Goal: Transaction & Acquisition: Obtain resource

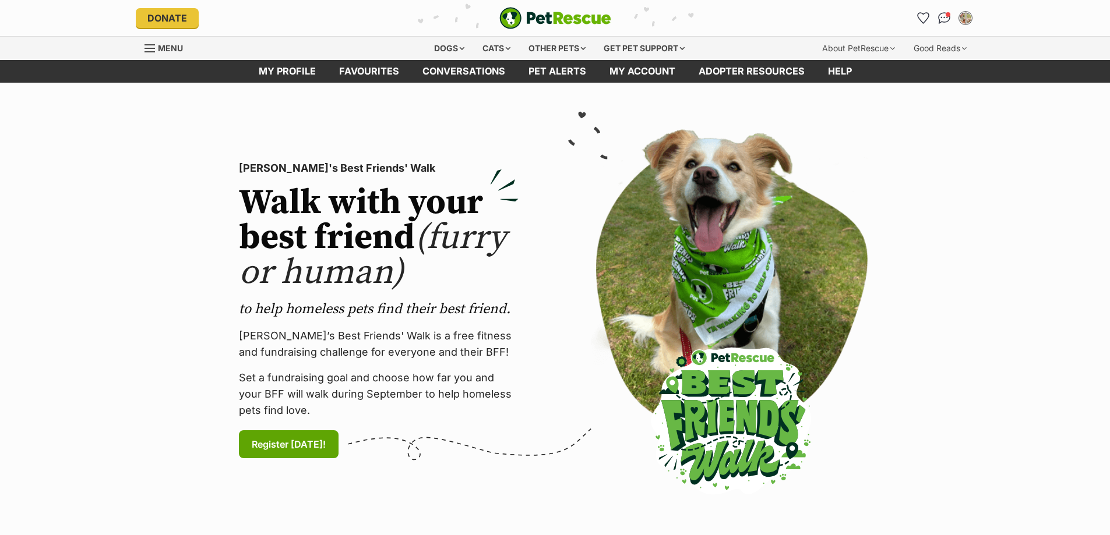
click at [927, 16] on icon "Favourites" at bounding box center [923, 18] width 11 height 10
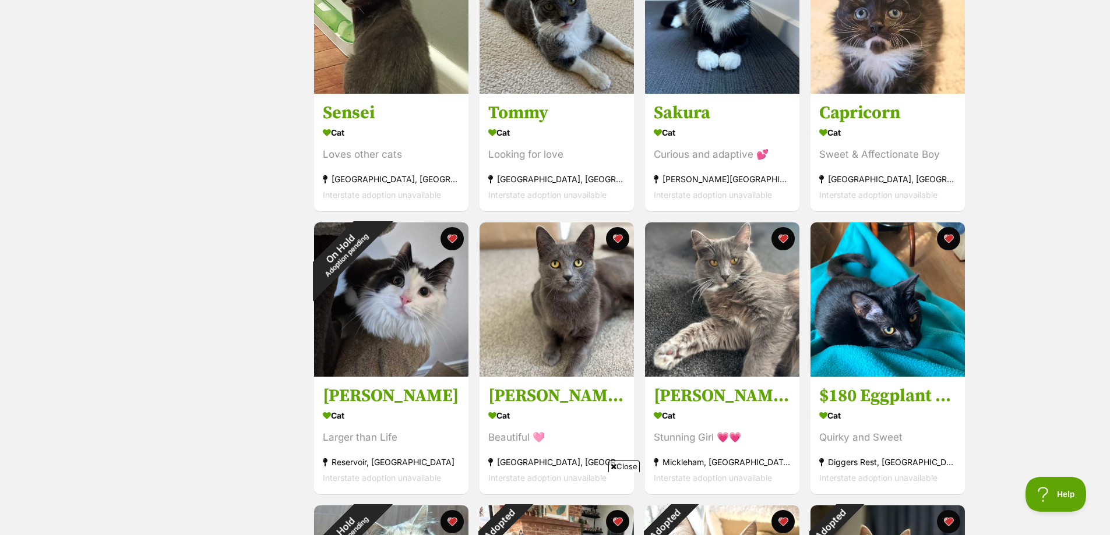
click at [420, 319] on img at bounding box center [391, 300] width 154 height 154
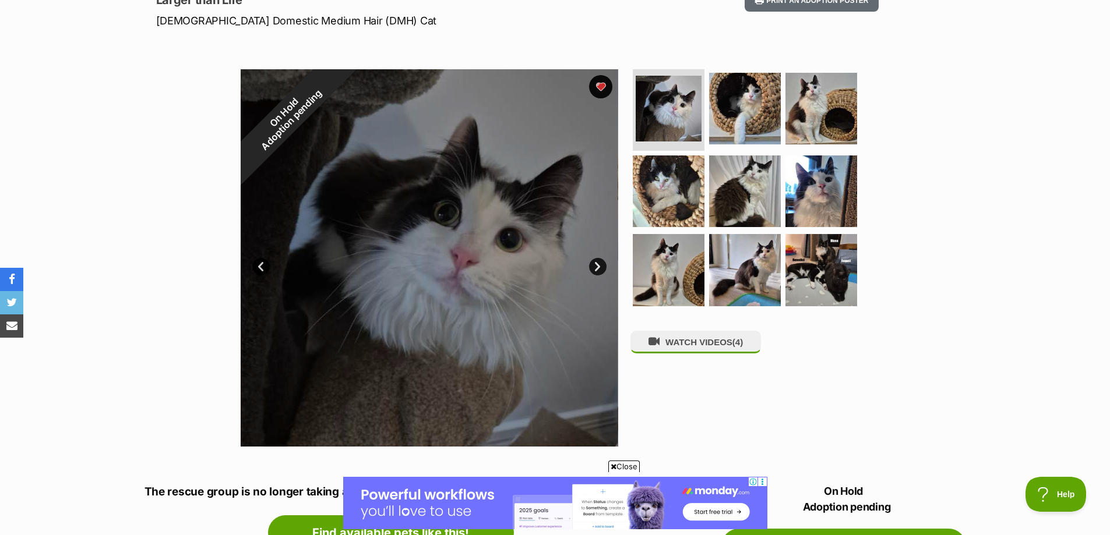
scroll to position [175, 0]
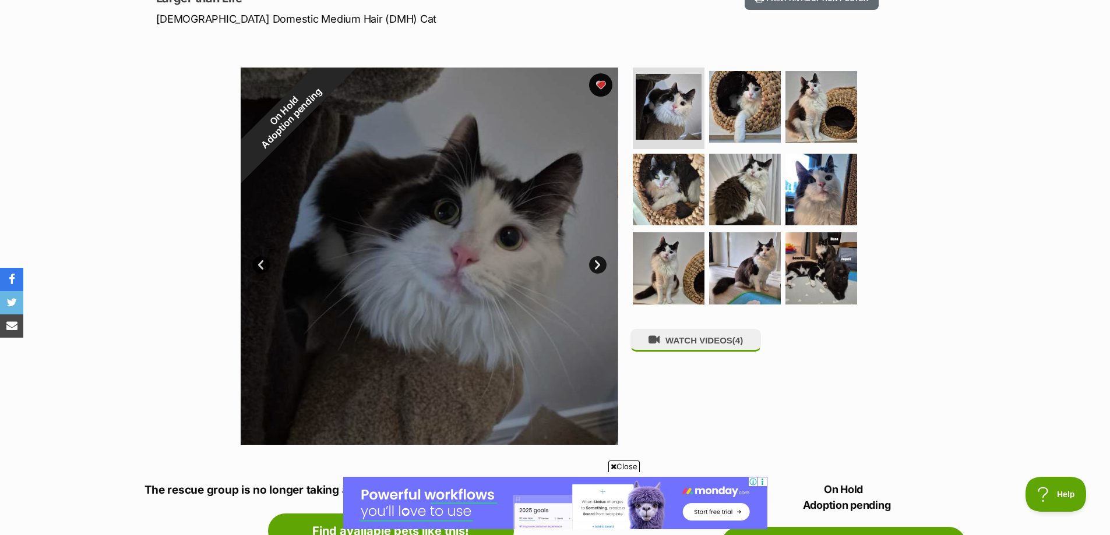
click at [596, 263] on link "Next" at bounding box center [597, 264] width 17 height 17
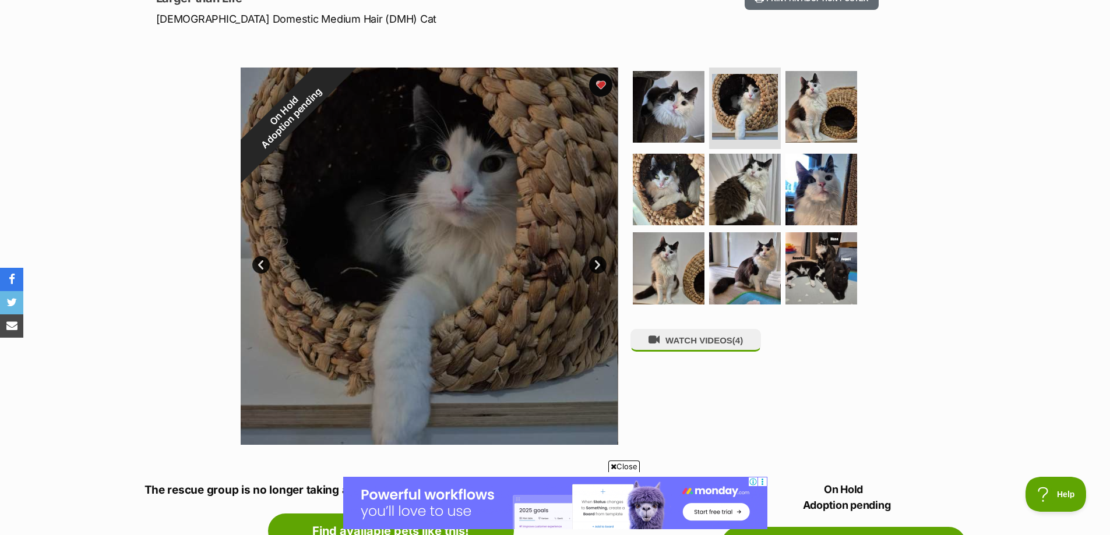
click at [596, 263] on link "Next" at bounding box center [597, 264] width 17 height 17
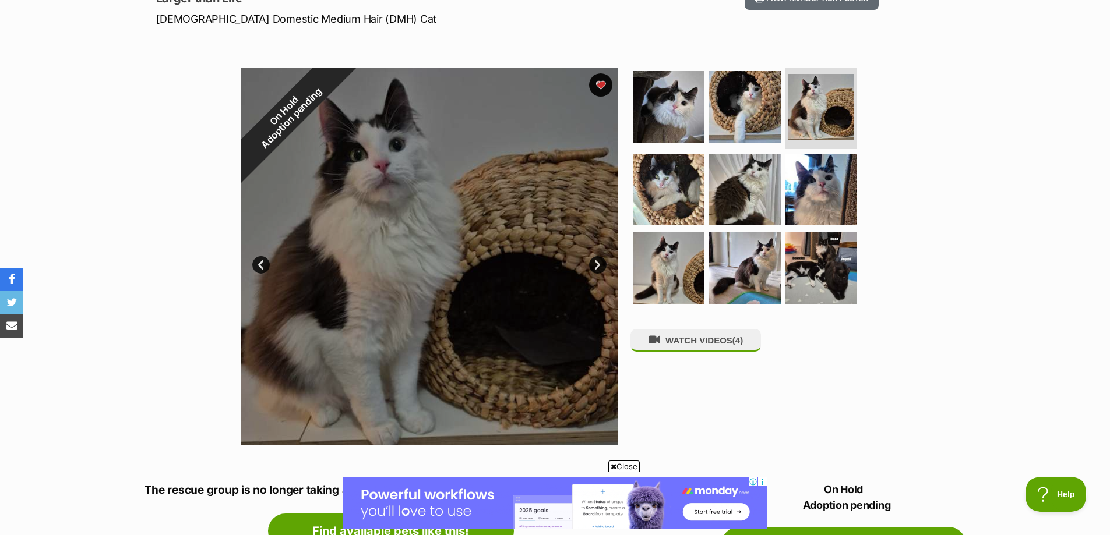
click at [596, 263] on link "Next" at bounding box center [597, 264] width 17 height 17
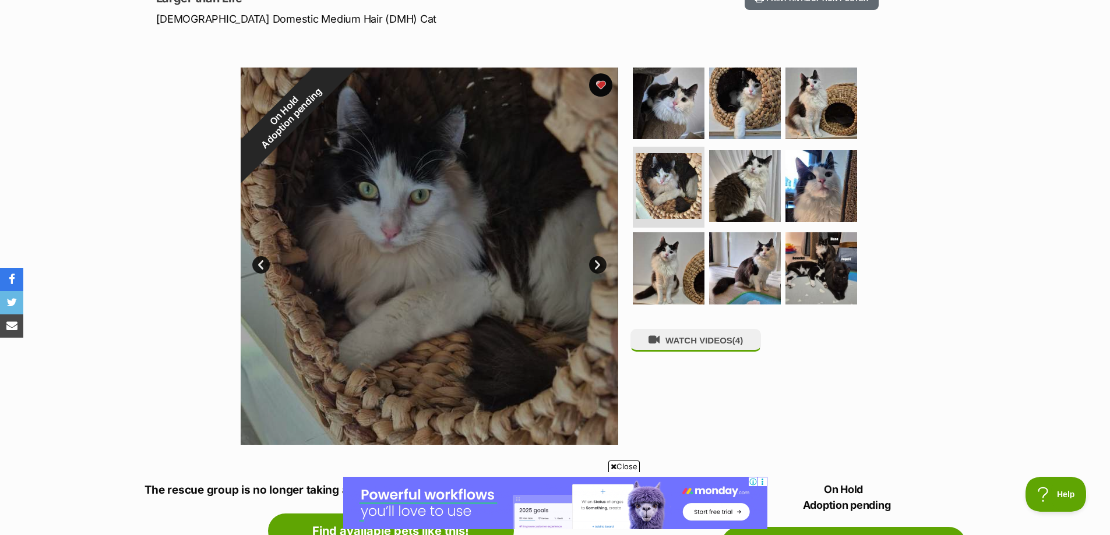
click at [596, 263] on link "Next" at bounding box center [597, 264] width 17 height 17
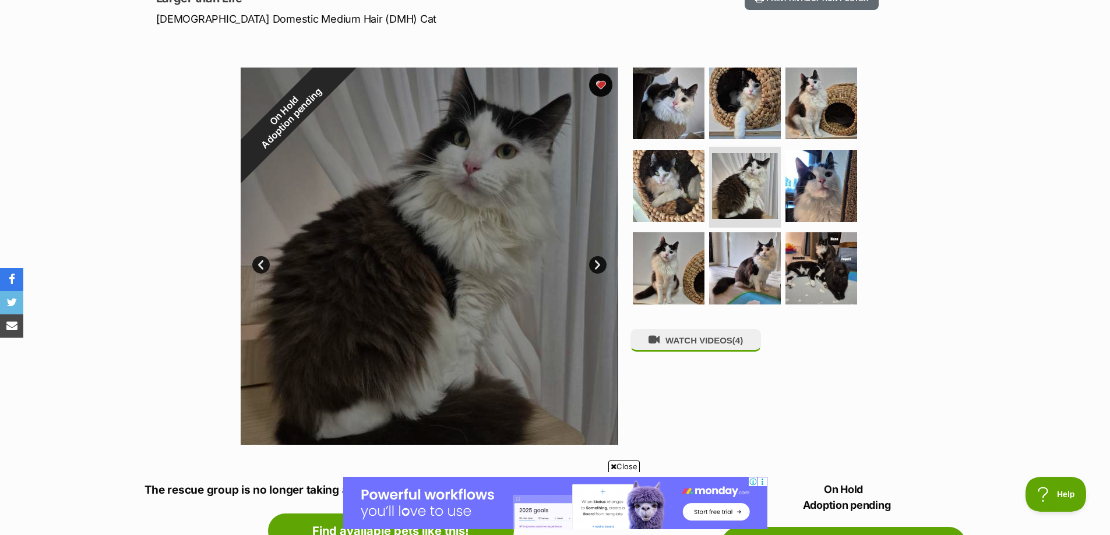
click at [596, 263] on link "Next" at bounding box center [597, 264] width 17 height 17
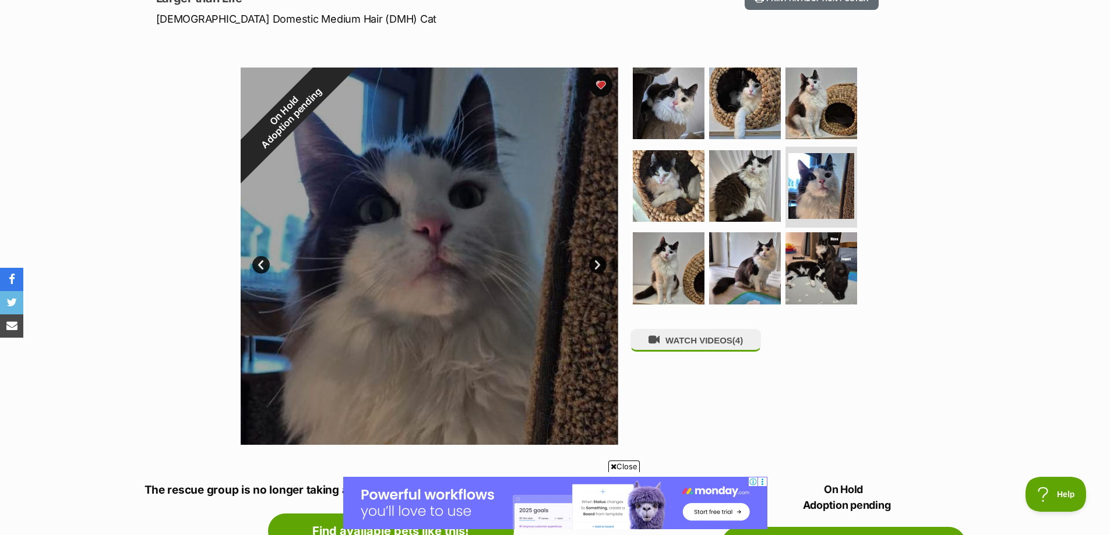
click at [596, 263] on link "Next" at bounding box center [597, 264] width 17 height 17
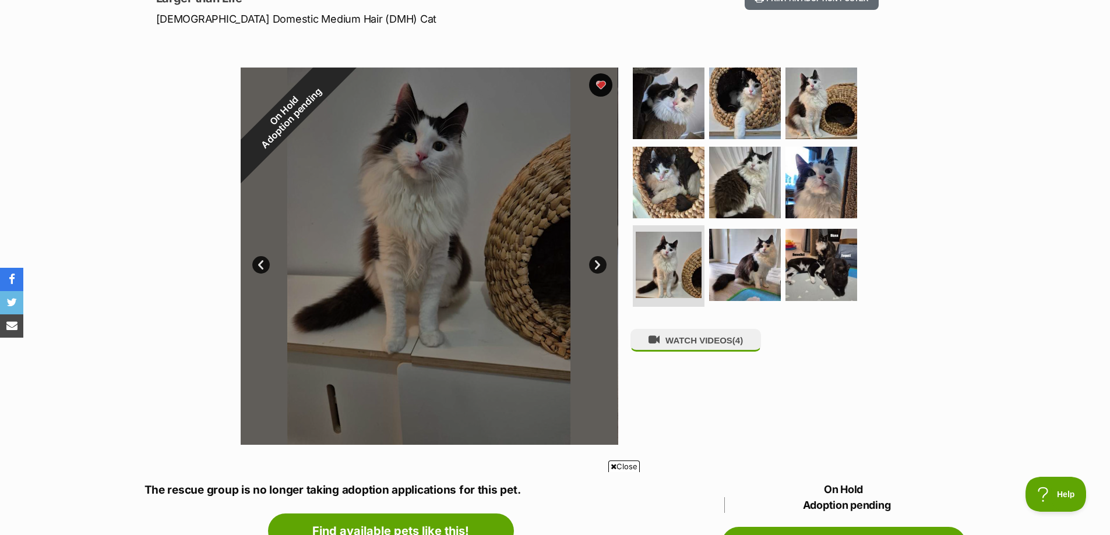
scroll to position [0, 0]
click at [596, 263] on link "Next" at bounding box center [597, 264] width 17 height 17
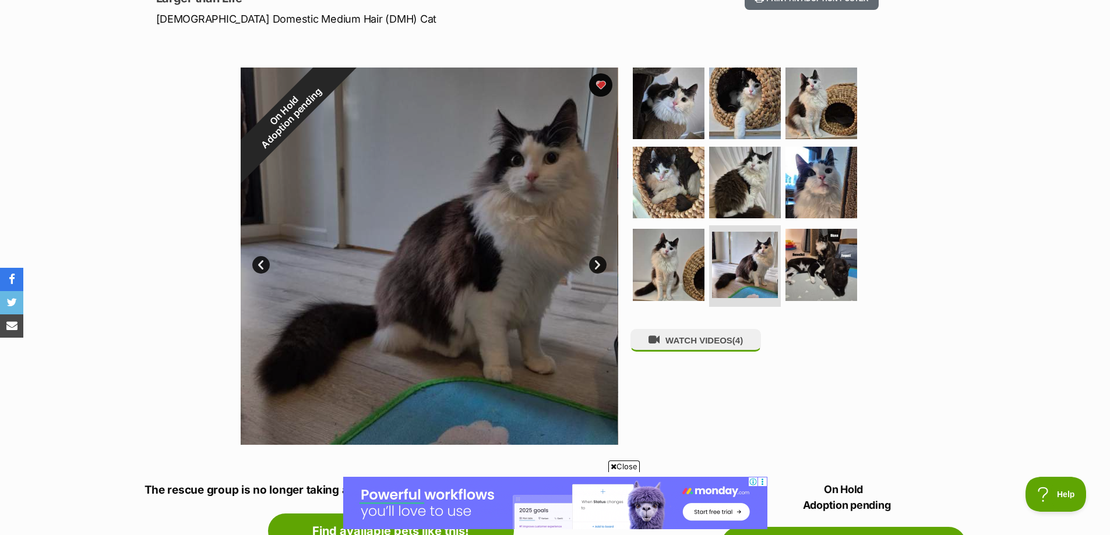
click at [596, 263] on link "Next" at bounding box center [597, 264] width 17 height 17
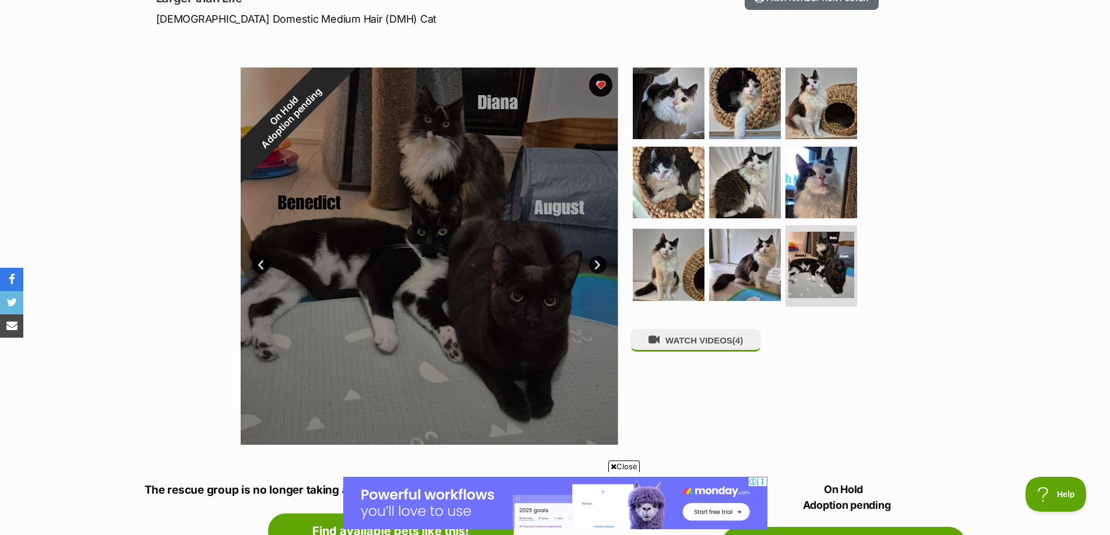
click at [596, 263] on link "Next" at bounding box center [597, 264] width 17 height 17
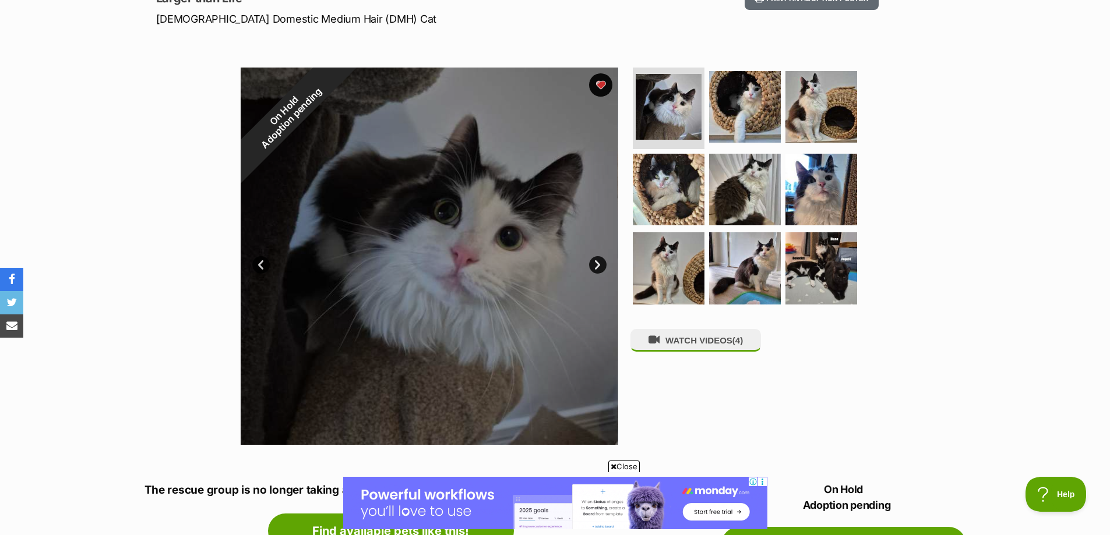
click at [828, 260] on img at bounding box center [821, 268] width 72 height 72
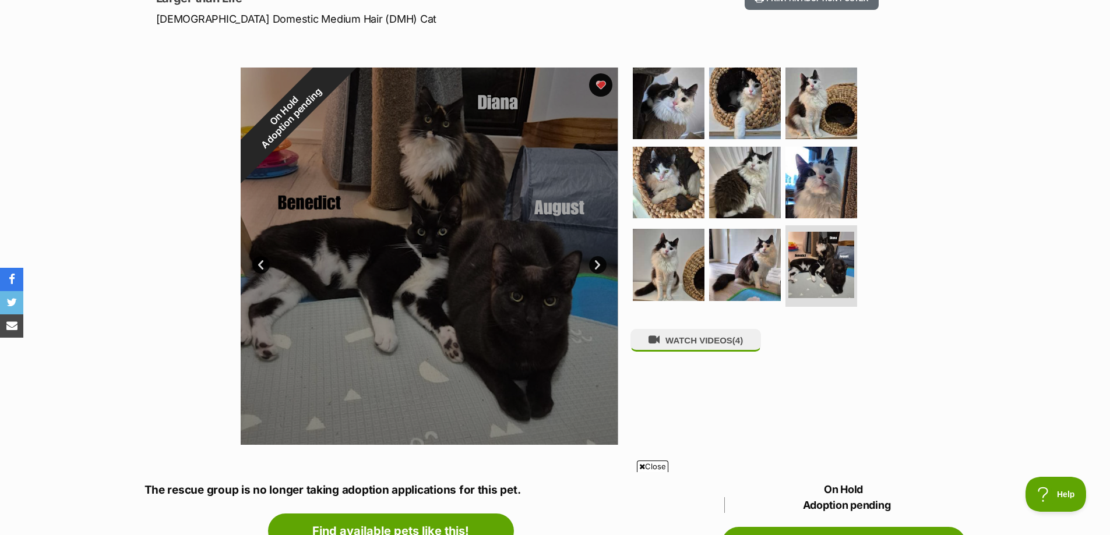
click at [259, 267] on link "Prev" at bounding box center [260, 264] width 17 height 17
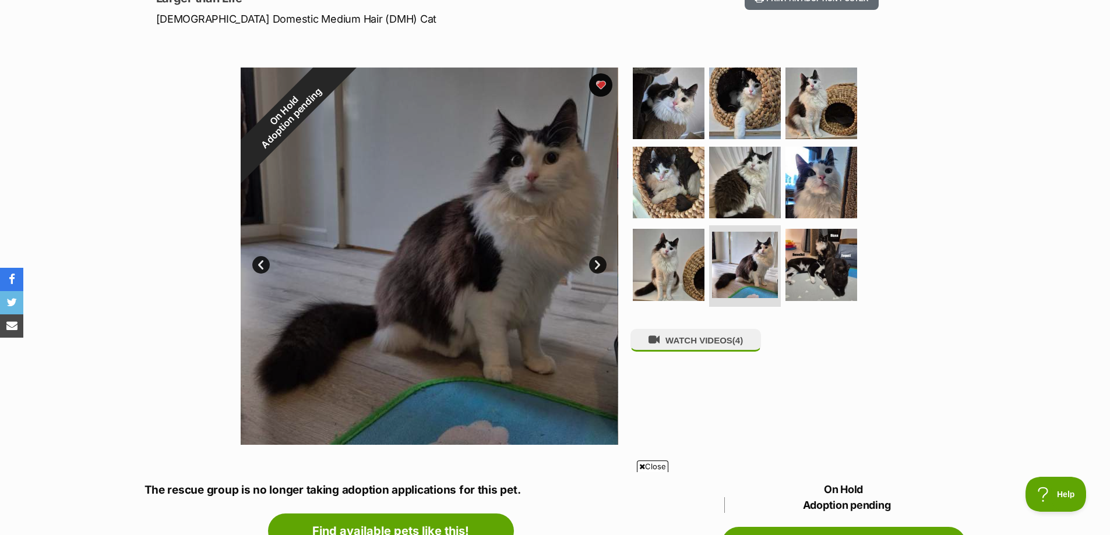
click at [259, 267] on link "Prev" at bounding box center [260, 264] width 17 height 17
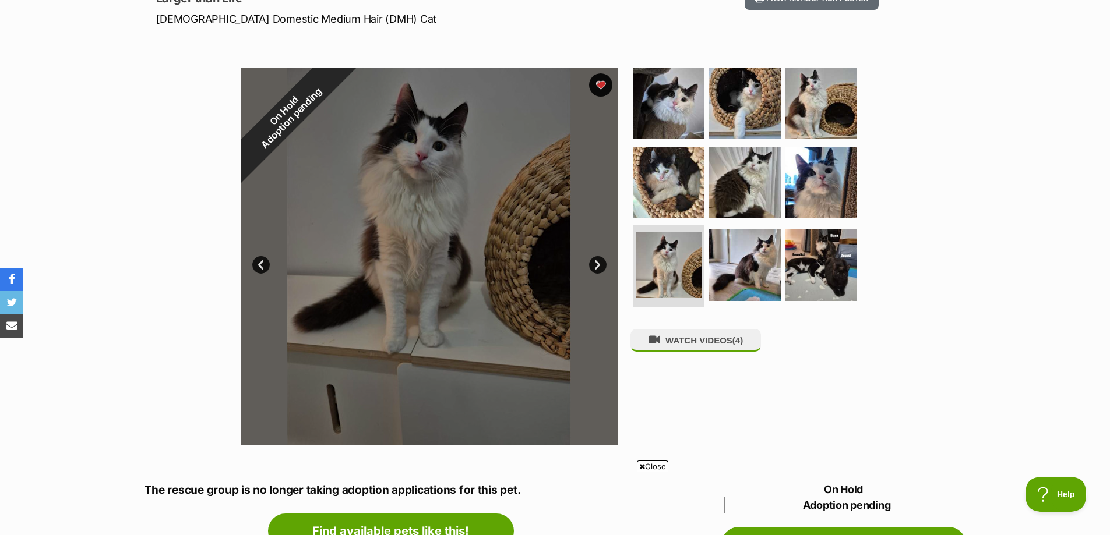
click at [259, 267] on link "Prev" at bounding box center [260, 264] width 17 height 17
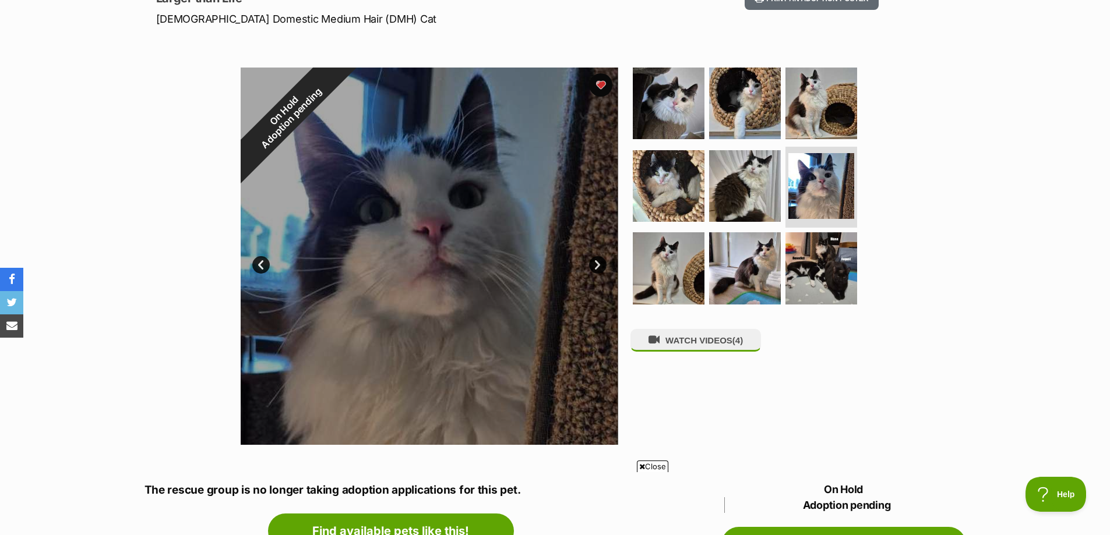
click at [259, 267] on link "Prev" at bounding box center [260, 264] width 17 height 17
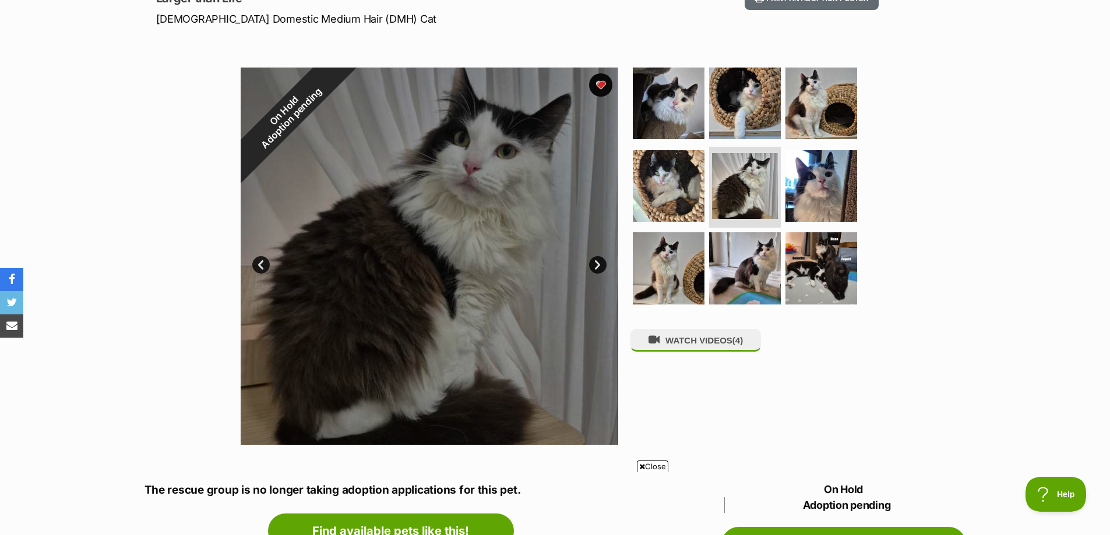
click at [259, 267] on link "Prev" at bounding box center [260, 264] width 17 height 17
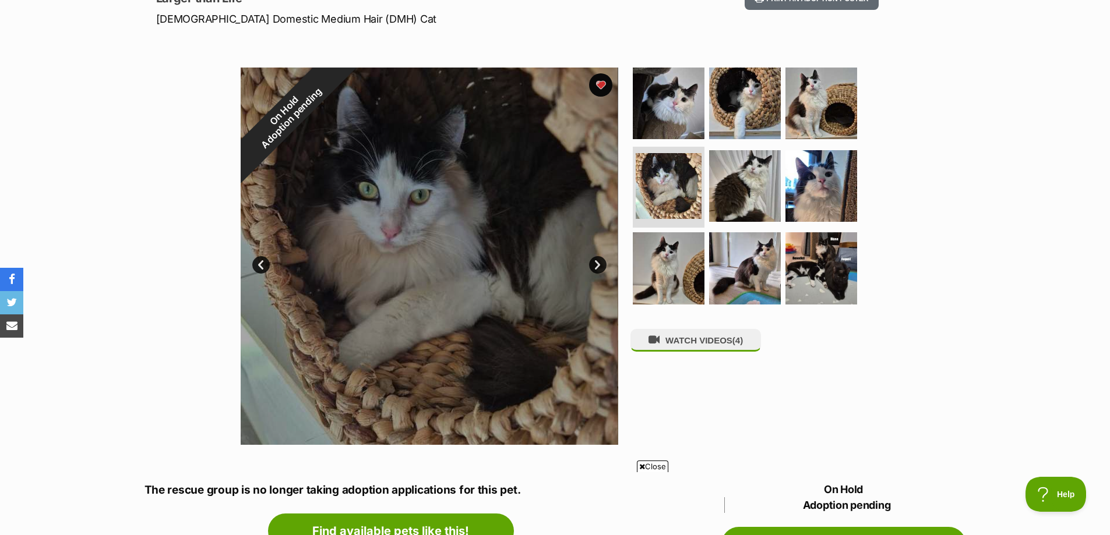
click at [259, 267] on link "Prev" at bounding box center [260, 264] width 17 height 17
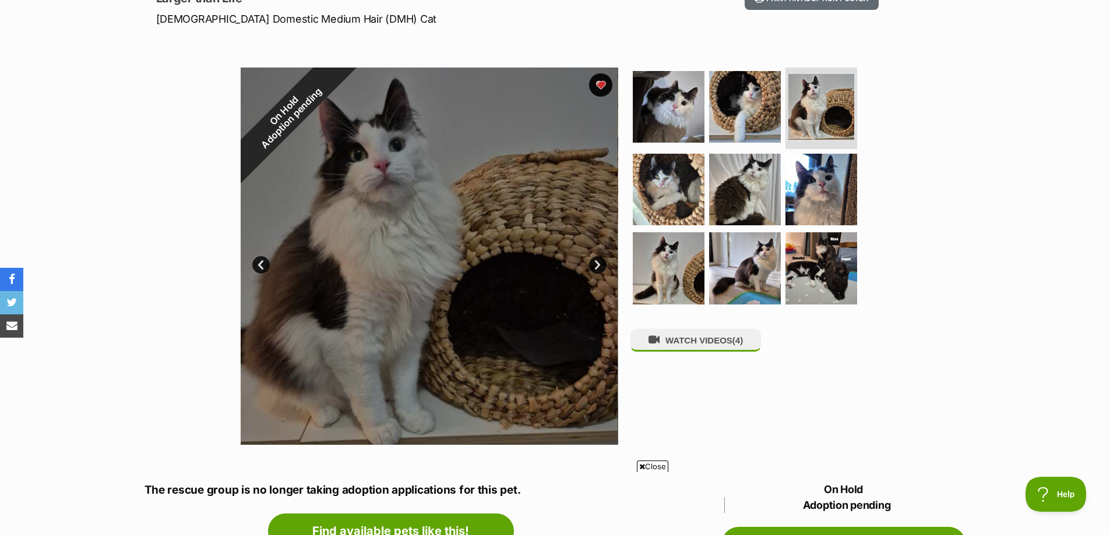
click at [259, 267] on link "Prev" at bounding box center [260, 264] width 17 height 17
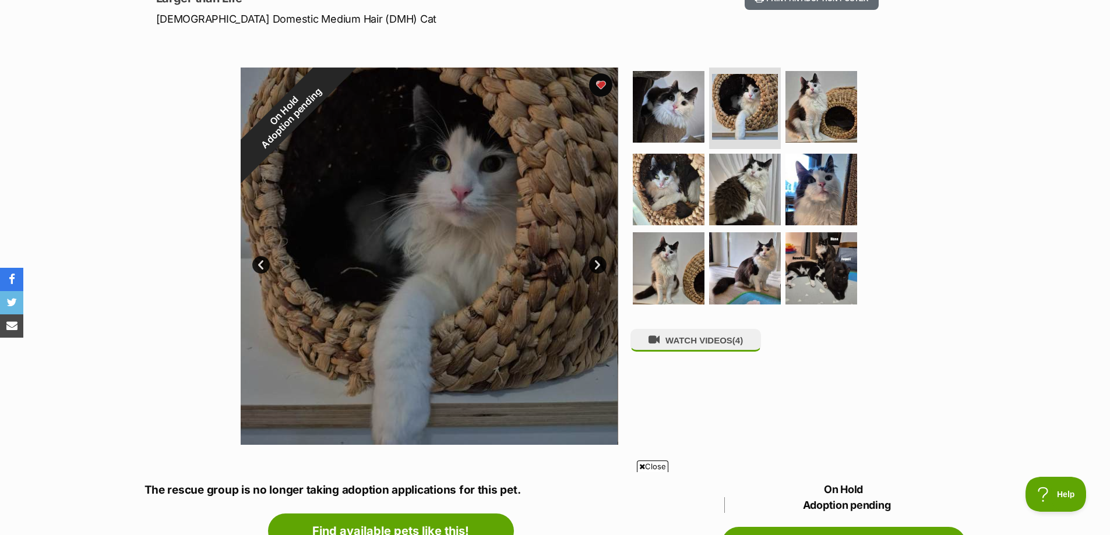
click at [259, 267] on link "Prev" at bounding box center [260, 264] width 17 height 17
